Goal: Transaction & Acquisition: Purchase product/service

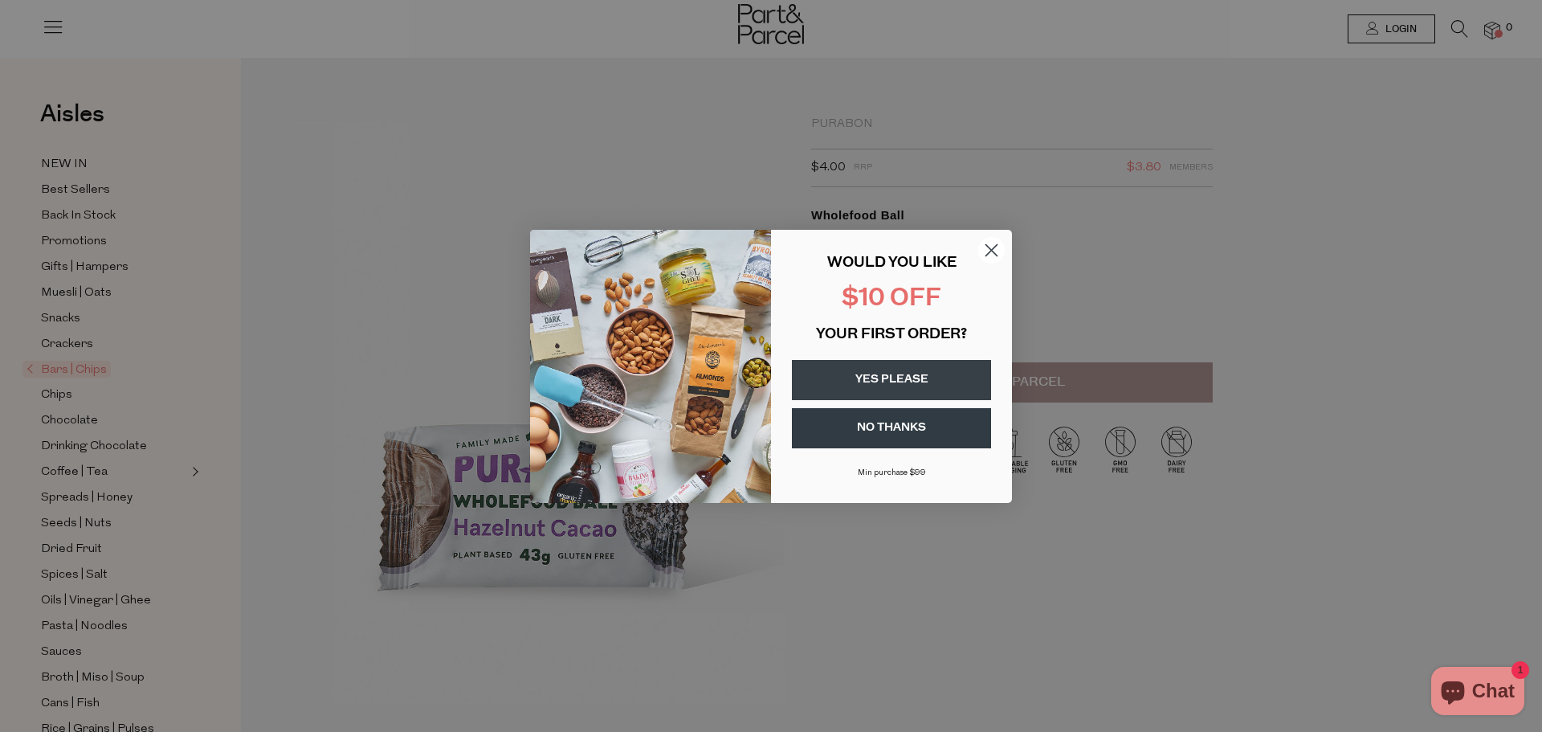
click at [989, 259] on circle "Close dialog" at bounding box center [991, 249] width 27 height 27
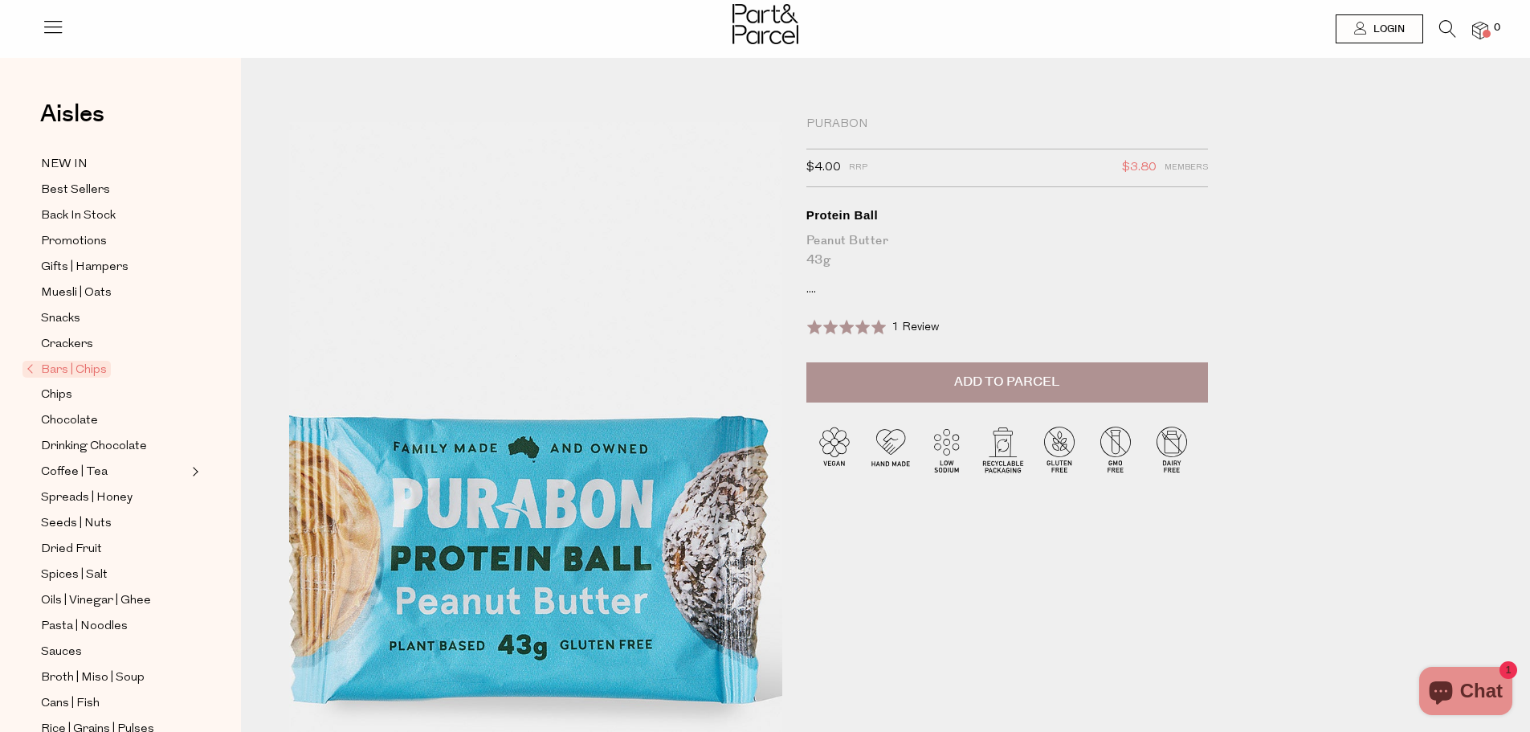
click at [542, 519] on img at bounding box center [531, 409] width 789 height 931
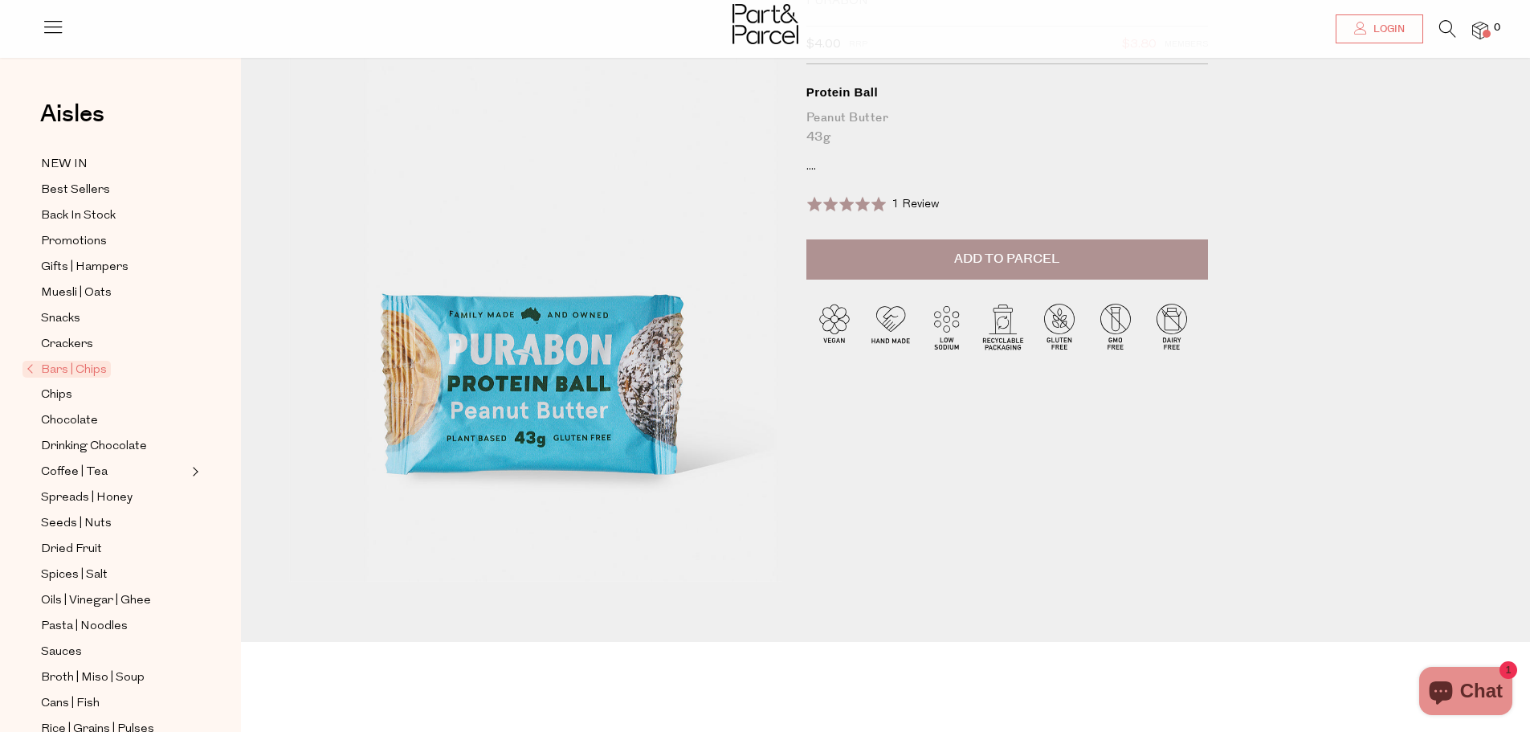
scroll to position [241, 0]
